Goal: Task Accomplishment & Management: Manage account settings

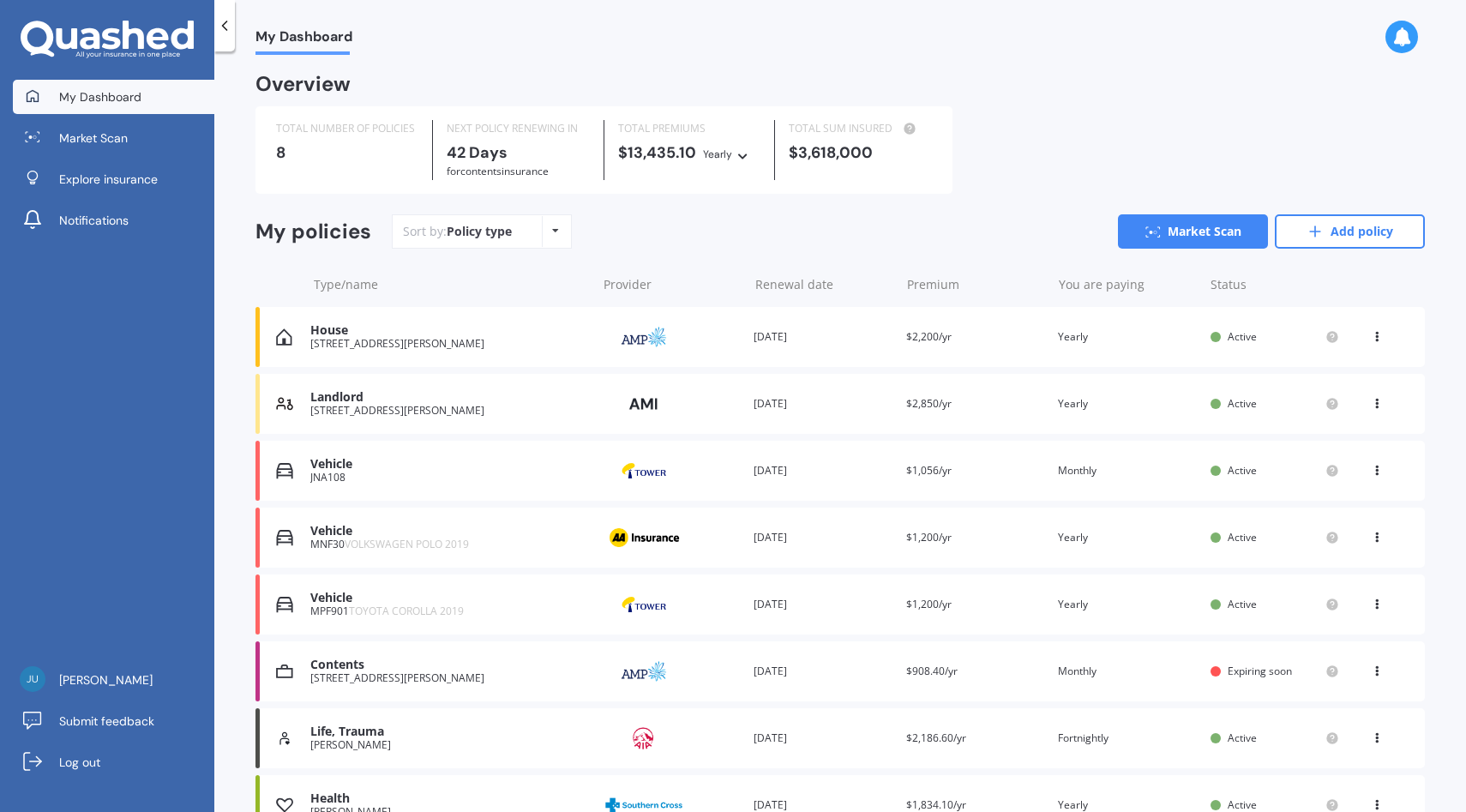
scroll to position [96, 0]
